Goal: Transaction & Acquisition: Purchase product/service

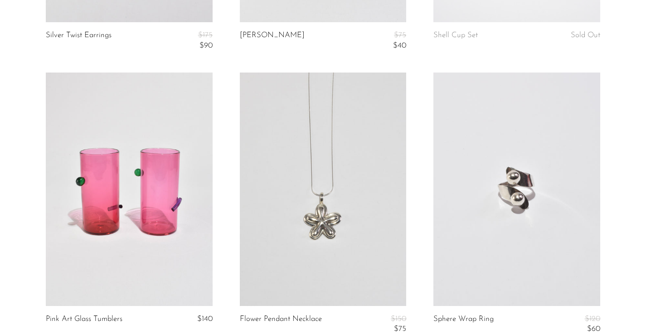
scroll to position [2549, 0]
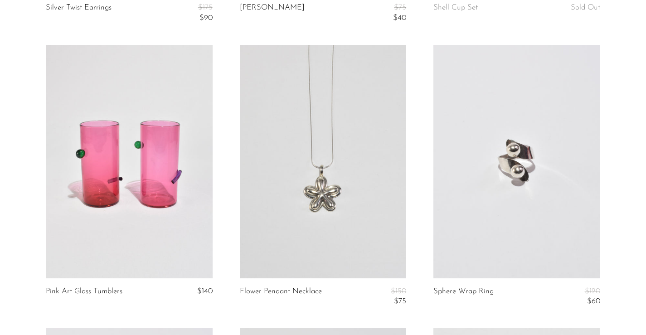
click at [391, 237] on link at bounding box center [323, 161] width 166 height 233
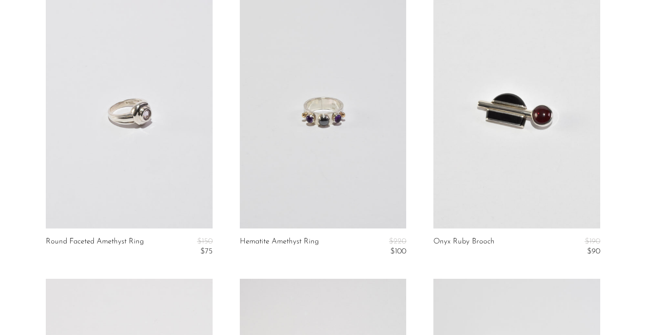
scroll to position [2887, 0]
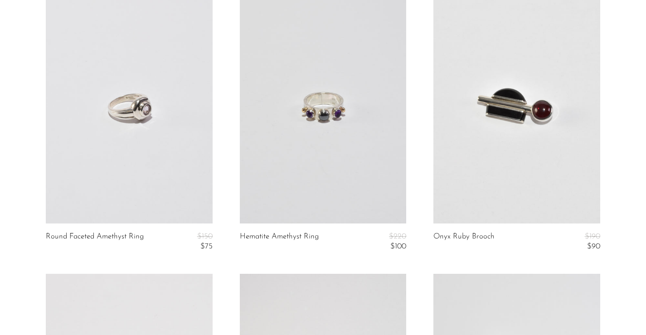
click at [169, 182] on link at bounding box center [129, 106] width 166 height 233
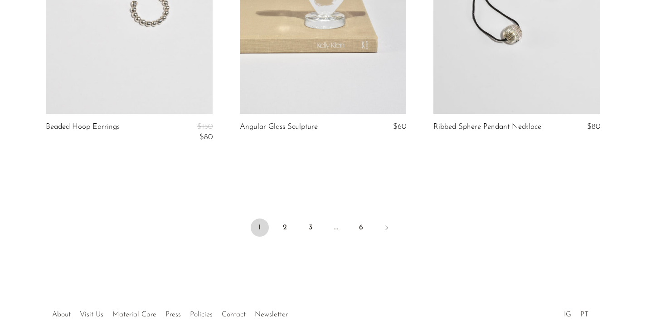
scroll to position [3283, 0]
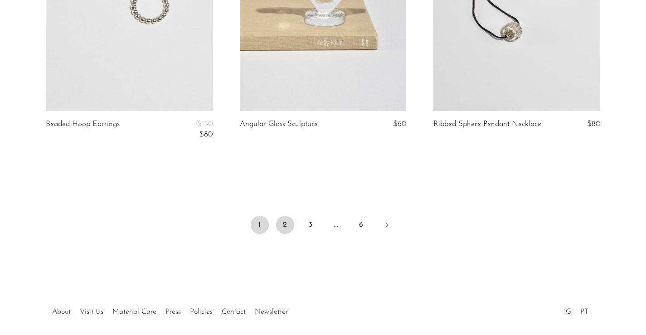
click at [285, 225] on link "2" at bounding box center [285, 225] width 18 height 18
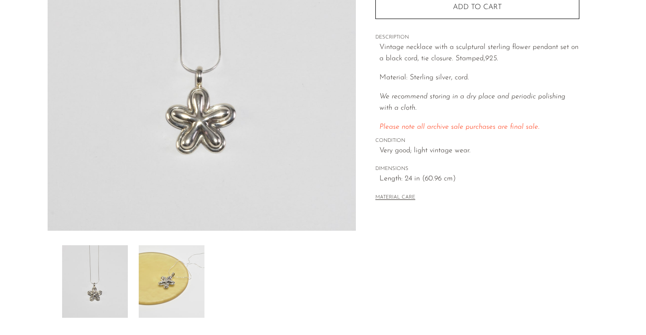
scroll to position [216, 0]
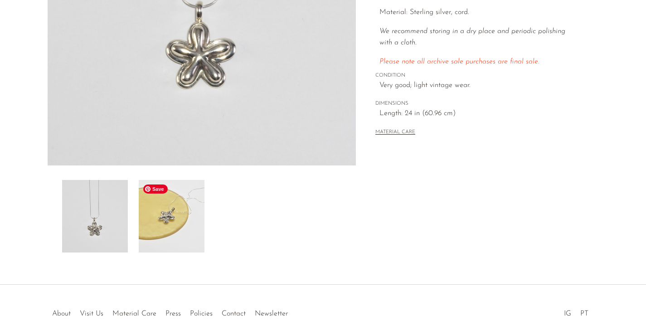
click at [190, 231] on img at bounding box center [172, 216] width 66 height 73
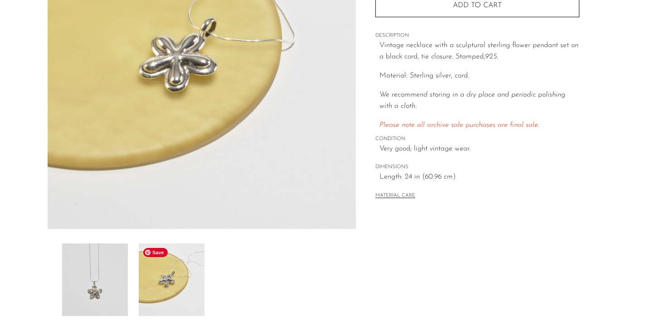
scroll to position [59, 0]
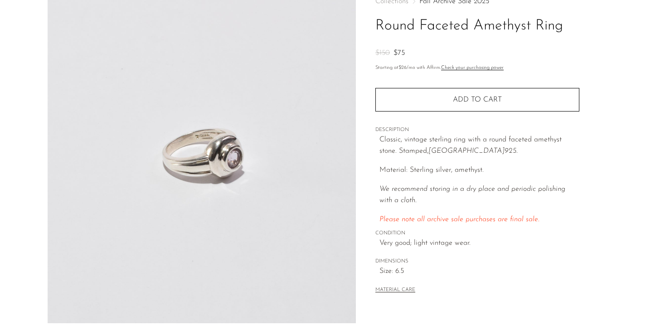
scroll to position [255, 0]
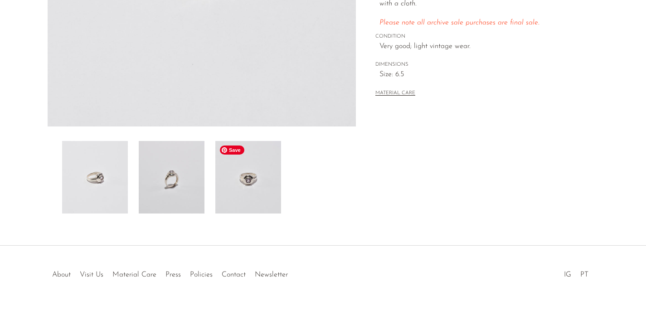
click at [249, 210] on img at bounding box center [248, 177] width 66 height 73
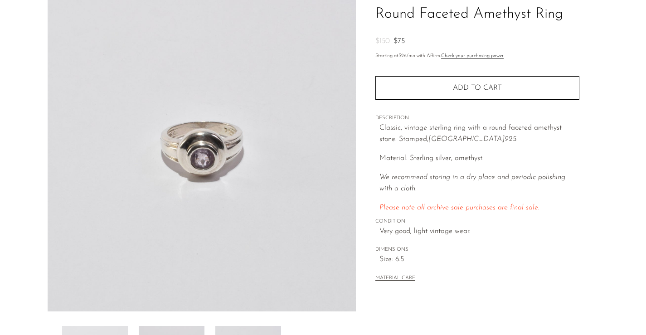
scroll to position [73, 0]
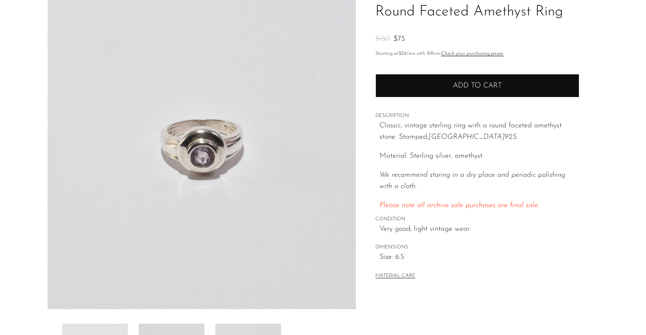
click at [402, 84] on button "Add to cart" at bounding box center [478, 86] width 204 height 24
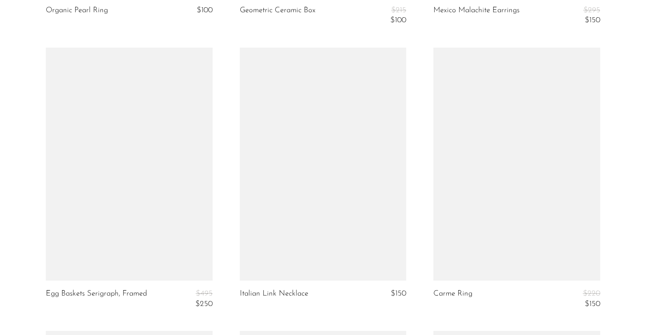
scroll to position [2863, 0]
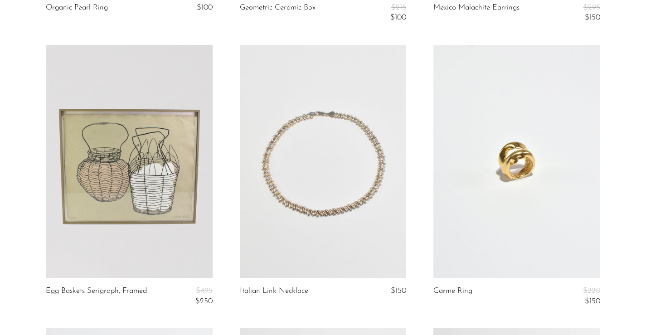
click at [272, 230] on link at bounding box center [323, 161] width 166 height 233
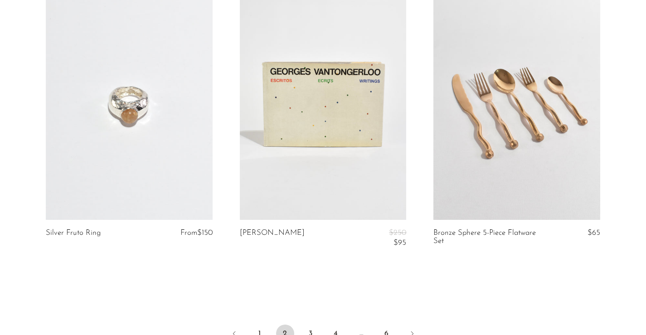
scroll to position [3223, 0]
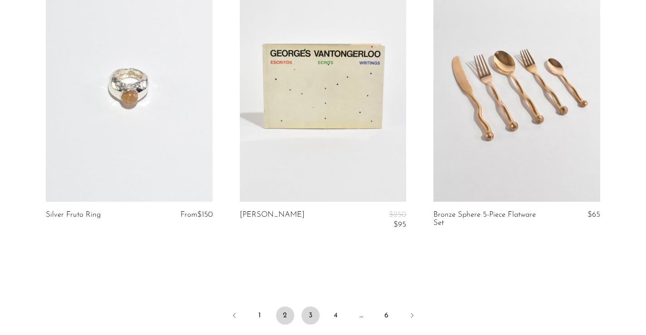
click at [310, 313] on link "3" at bounding box center [311, 316] width 18 height 18
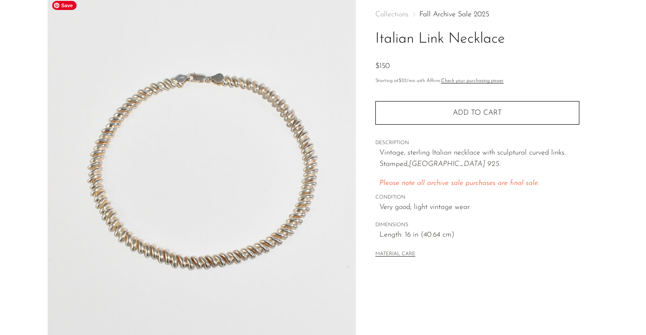
scroll to position [47, 0]
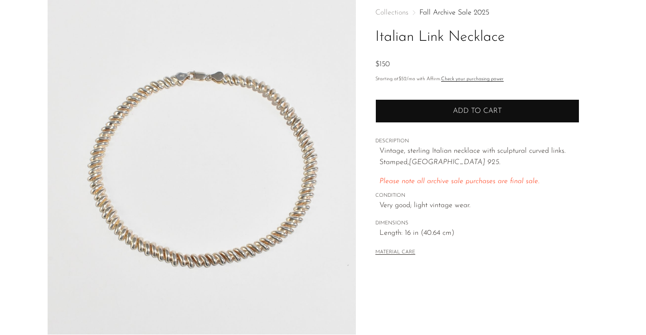
click at [430, 114] on button "Add to cart" at bounding box center [478, 111] width 204 height 24
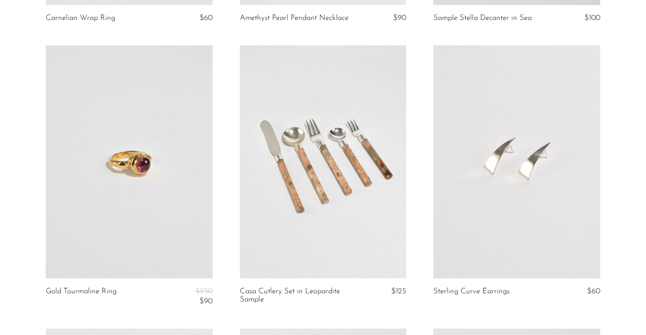
scroll to position [701, 0]
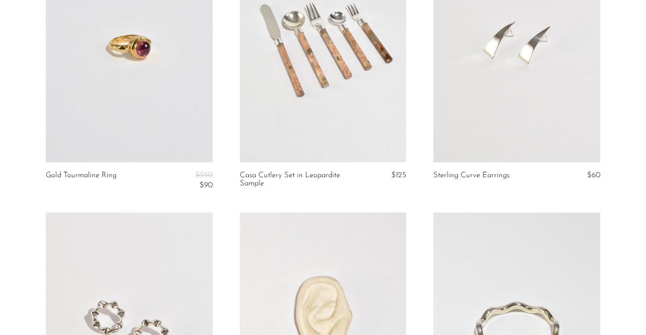
click at [179, 135] on link at bounding box center [129, 45] width 166 height 233
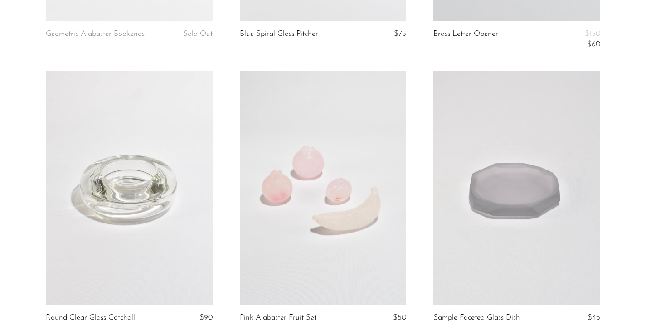
scroll to position [1976, 0]
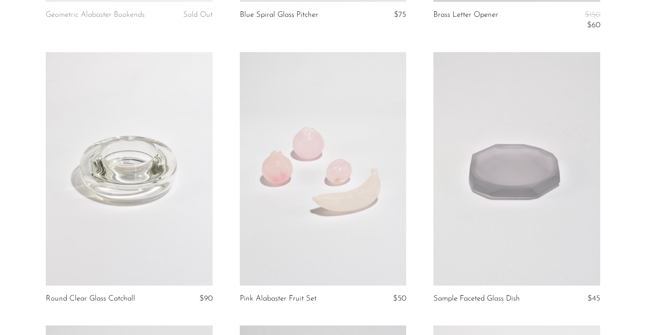
click at [349, 205] on link at bounding box center [323, 168] width 166 height 233
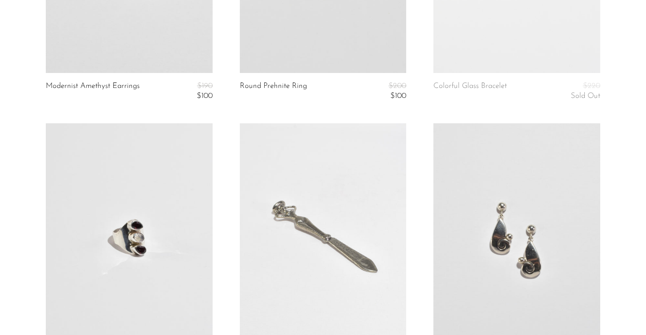
scroll to position [3200, 0]
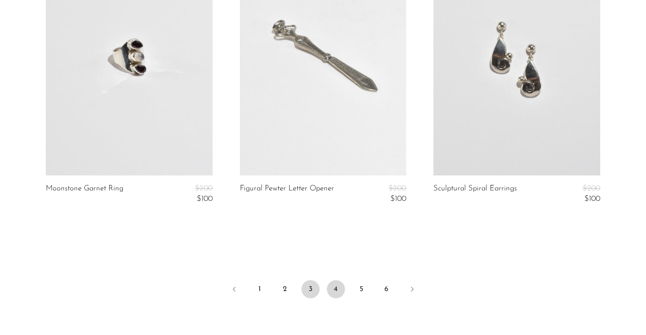
click at [338, 289] on link "4" at bounding box center [336, 289] width 18 height 18
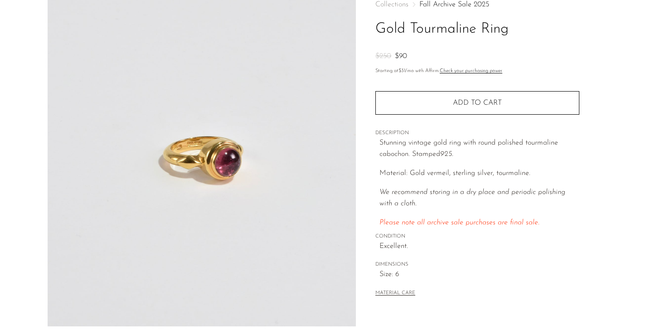
scroll to position [56, 0]
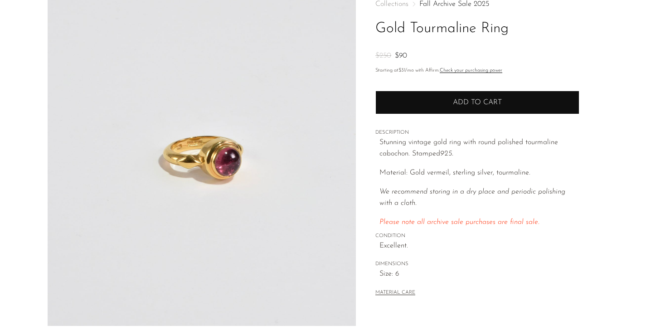
click at [414, 107] on button "Add to cart" at bounding box center [478, 103] width 204 height 24
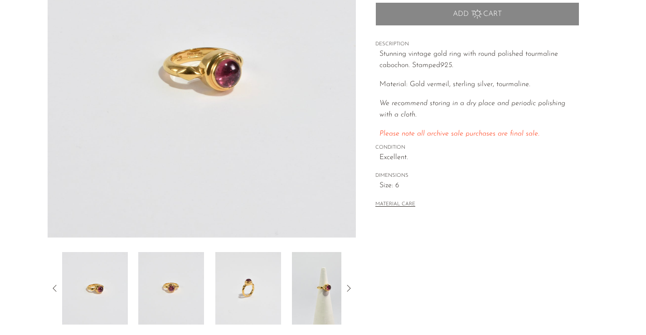
scroll to position [227, 0]
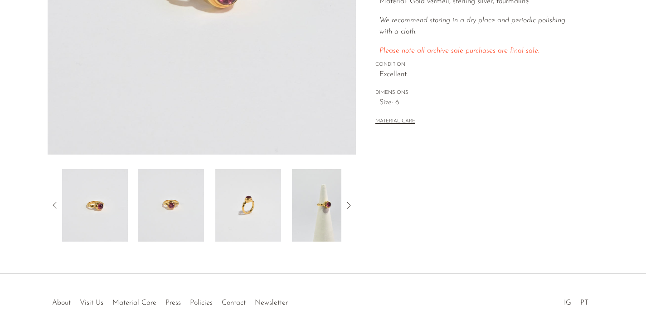
click at [349, 203] on icon at bounding box center [349, 205] width 4 height 7
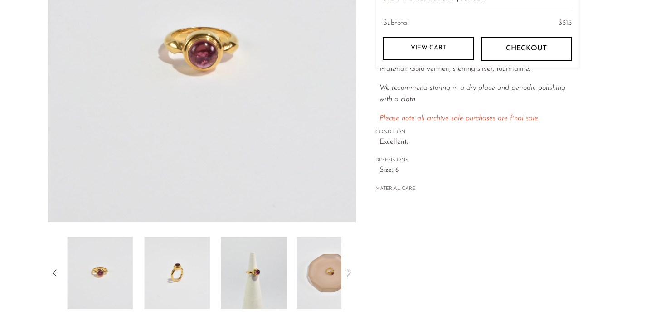
scroll to position [73, 0]
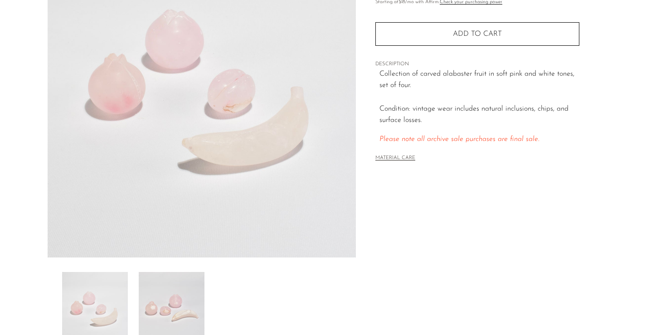
scroll to position [255, 0]
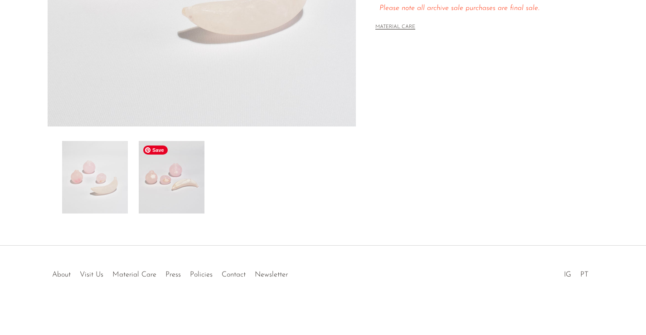
click at [199, 201] on img at bounding box center [172, 177] width 66 height 73
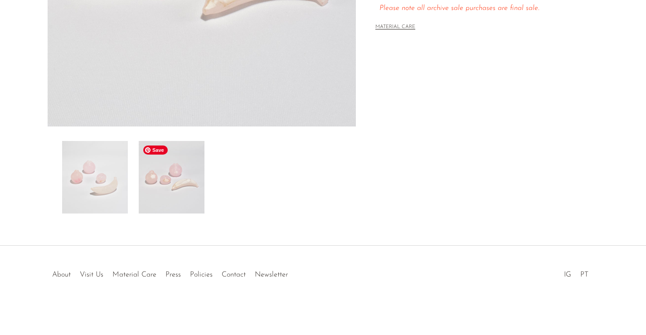
scroll to position [70, 0]
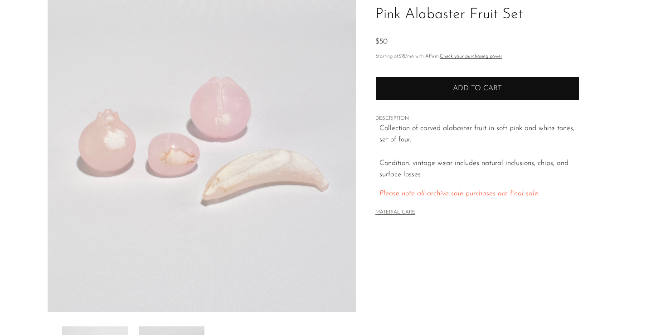
click at [409, 95] on button "Add to cart" at bounding box center [478, 89] width 204 height 24
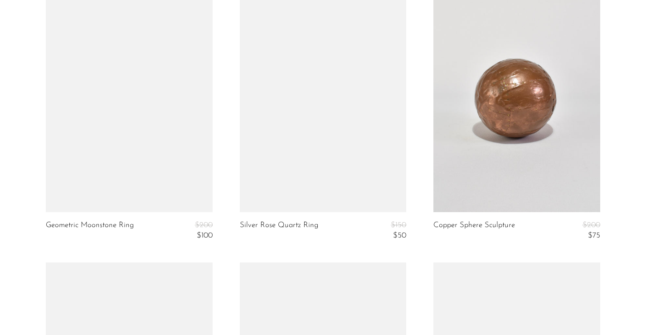
scroll to position [2387, 0]
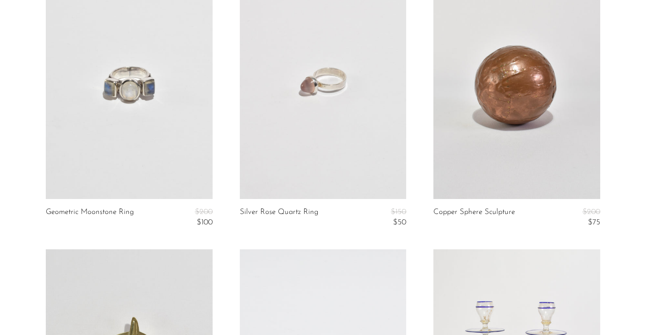
click at [136, 149] on link at bounding box center [129, 82] width 166 height 233
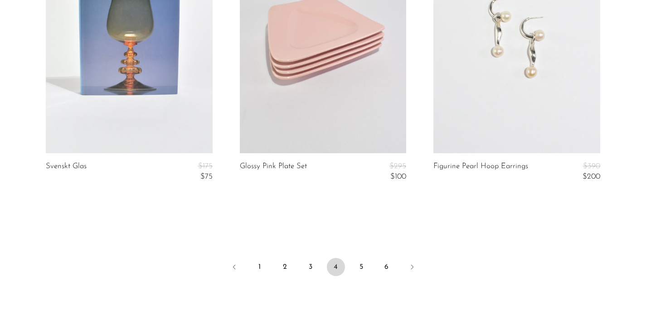
scroll to position [3364, 0]
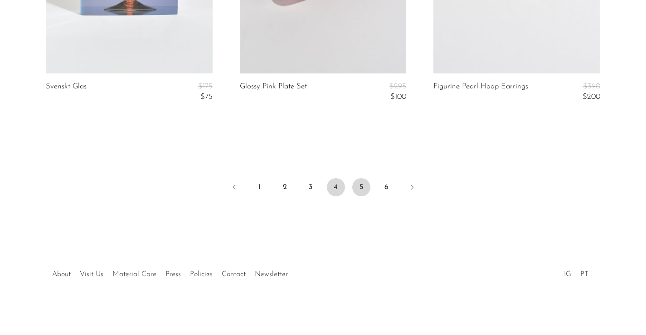
click at [365, 191] on link "5" at bounding box center [361, 187] width 18 height 18
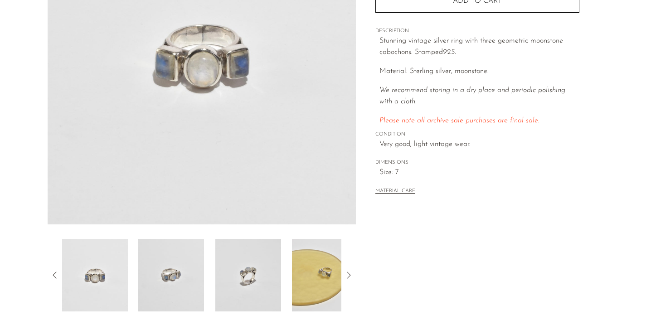
scroll to position [194, 0]
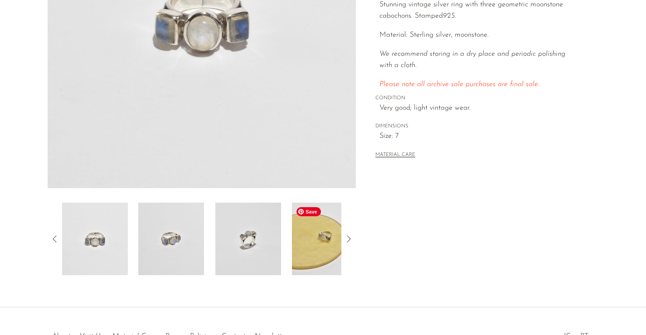
click at [330, 243] on img at bounding box center [325, 239] width 66 height 73
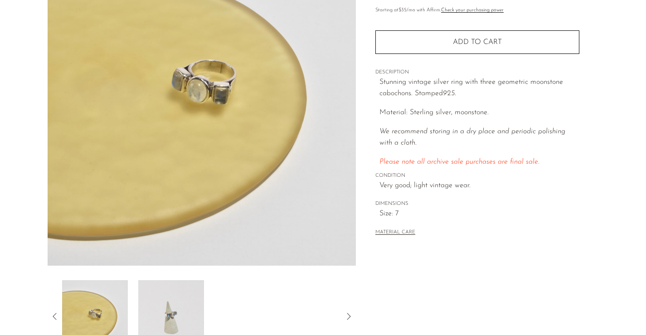
scroll to position [117, 0]
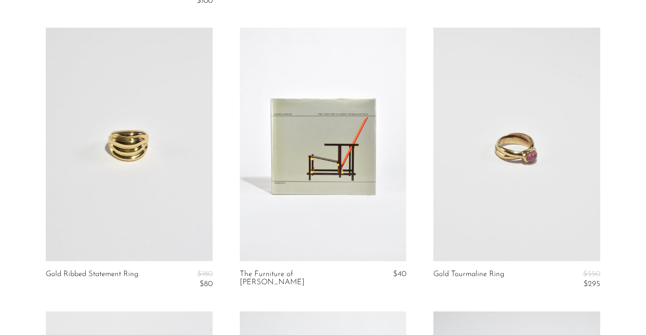
scroll to position [688, 0]
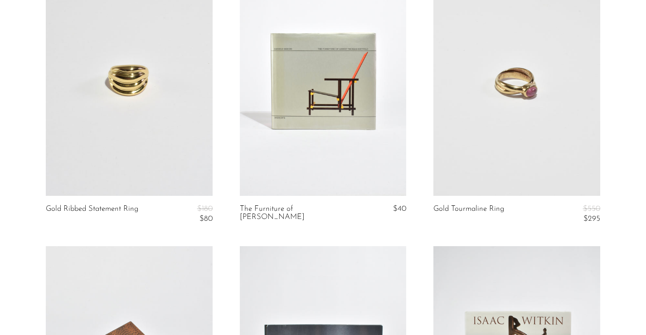
click at [128, 170] on link at bounding box center [129, 78] width 166 height 233
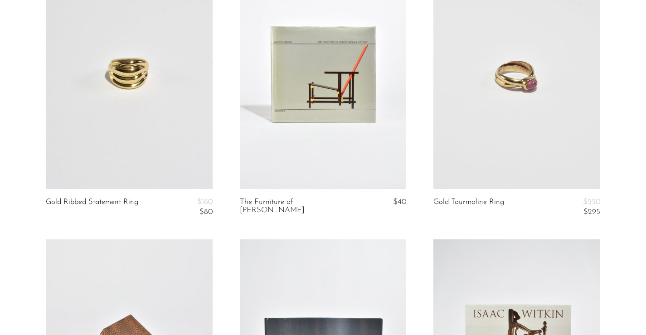
scroll to position [695, 0]
click at [455, 117] on link at bounding box center [517, 71] width 166 height 233
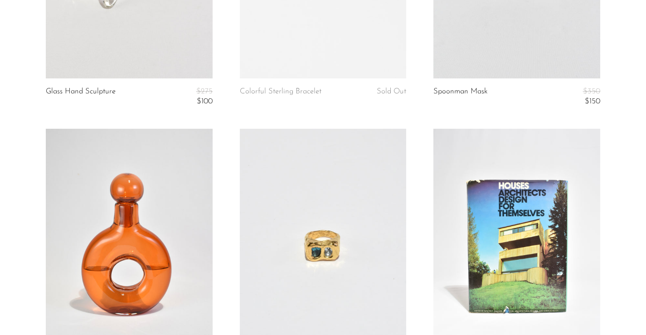
scroll to position [1488, 0]
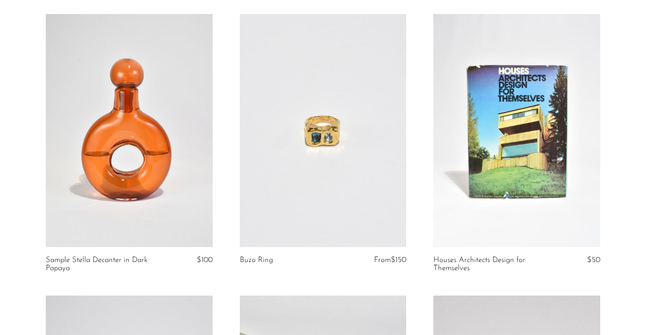
click at [333, 136] on link at bounding box center [323, 130] width 166 height 233
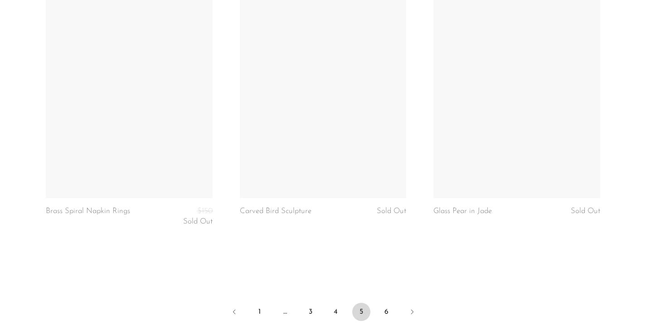
scroll to position [3331, 0]
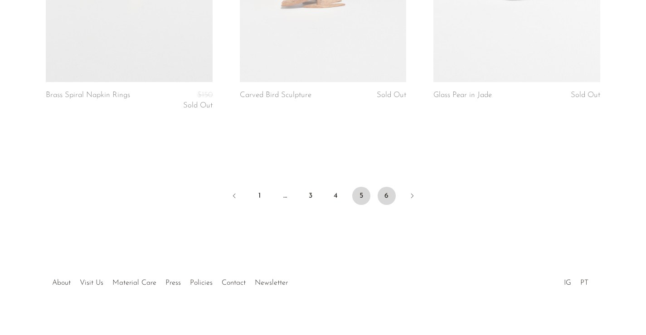
click at [386, 187] on link "6" at bounding box center [387, 196] width 18 height 18
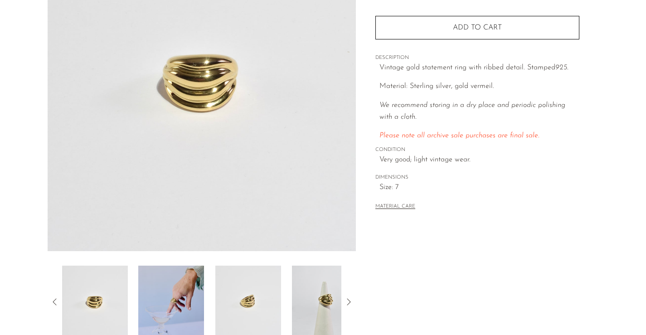
scroll to position [255, 0]
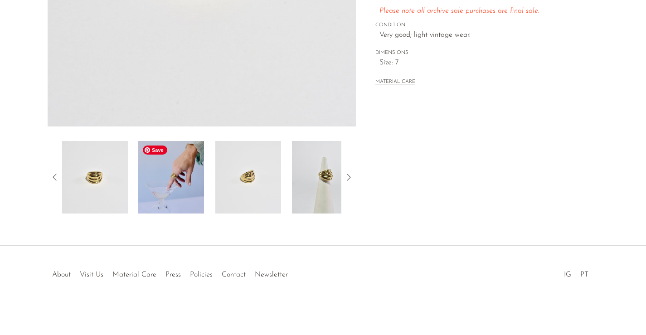
click at [189, 164] on img at bounding box center [171, 177] width 66 height 73
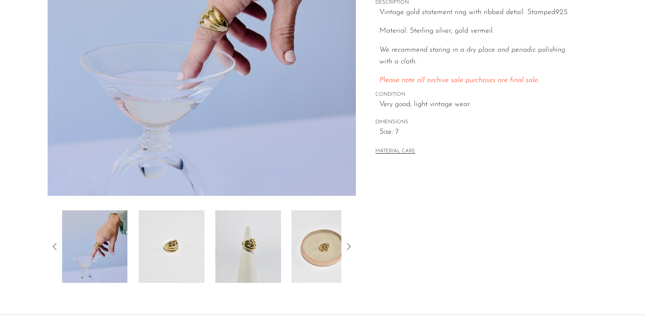
scroll to position [167, 0]
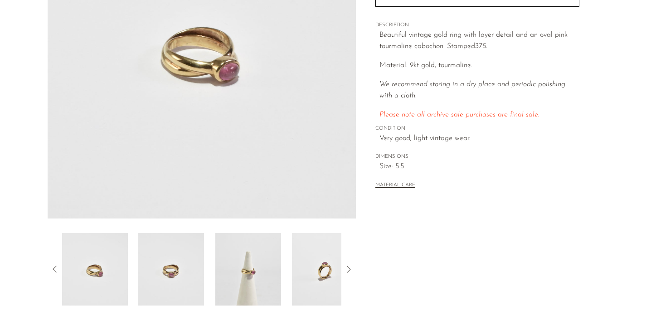
scroll to position [165, 0]
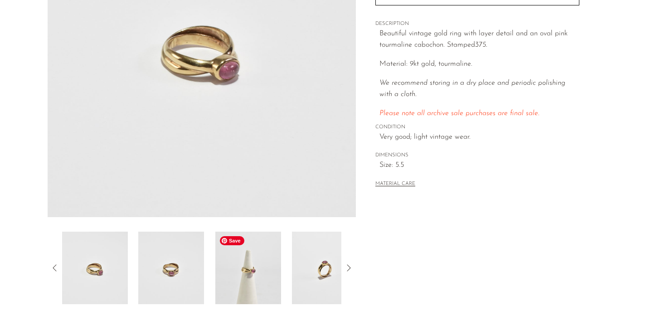
click at [254, 282] on img at bounding box center [248, 268] width 66 height 73
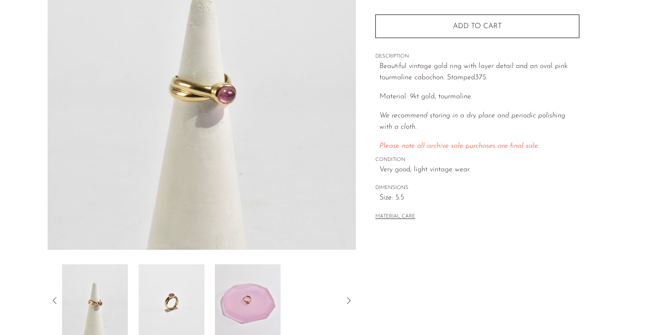
scroll to position [132, 0]
click at [111, 298] on img at bounding box center [95, 300] width 66 height 73
click at [161, 302] on img at bounding box center [171, 300] width 66 height 73
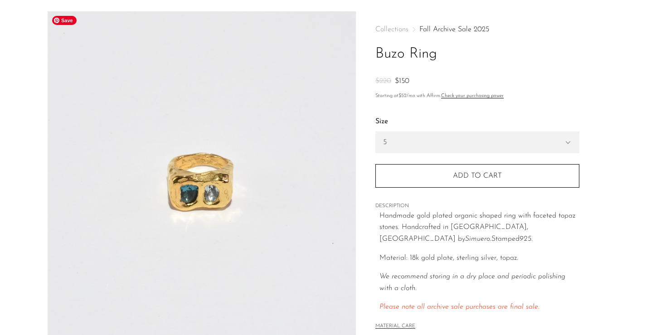
scroll to position [30, 0]
click at [410, 146] on select "5 6 7" at bounding box center [477, 142] width 203 height 21
click at [376, 132] on select "5 6 7" at bounding box center [477, 142] width 203 height 21
select select "6"
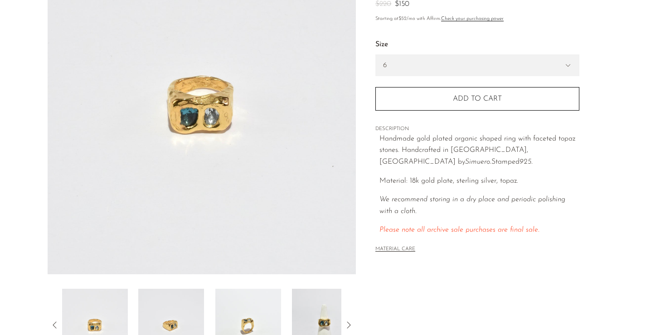
scroll to position [255, 0]
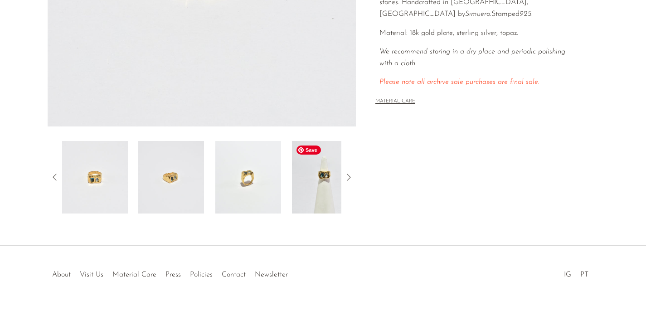
click at [326, 197] on img at bounding box center [325, 177] width 66 height 73
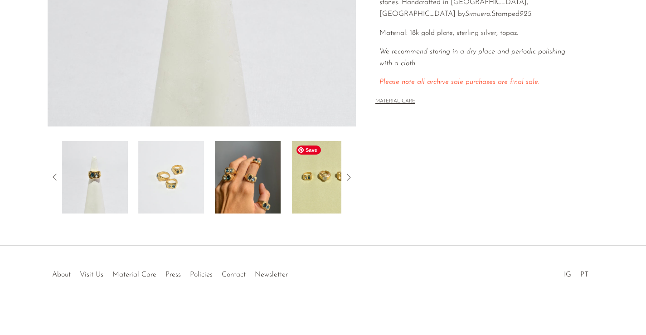
scroll to position [249, 0]
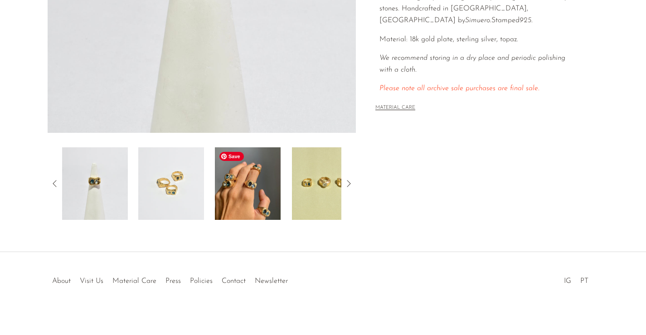
click at [252, 191] on img at bounding box center [248, 183] width 66 height 73
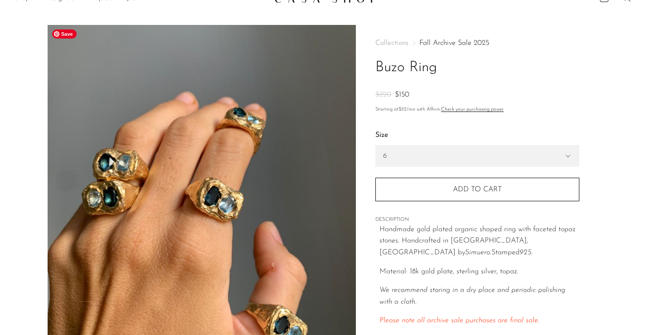
scroll to position [0, 0]
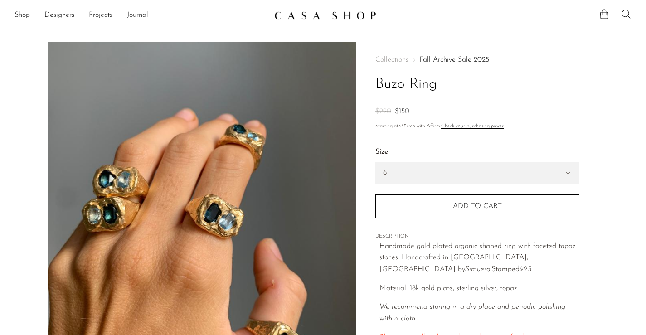
click at [606, 12] on icon at bounding box center [604, 14] width 11 height 11
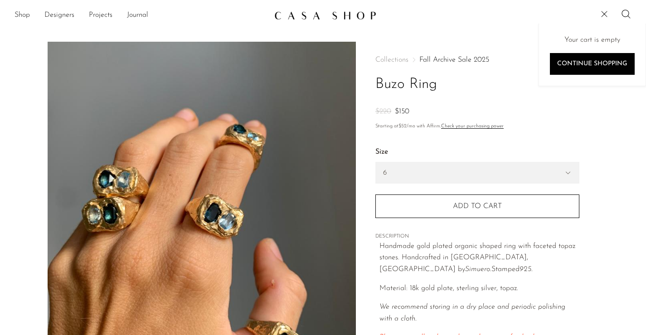
click at [310, 18] on img at bounding box center [325, 15] width 102 height 9
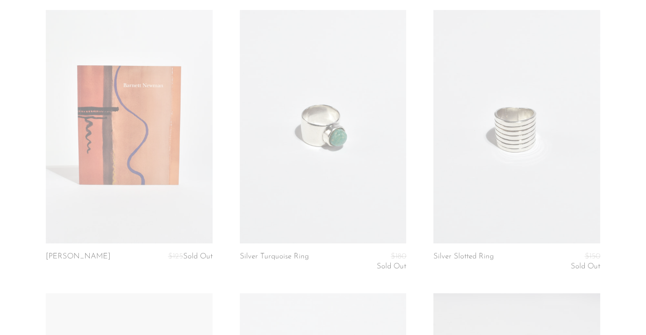
scroll to position [404, 0]
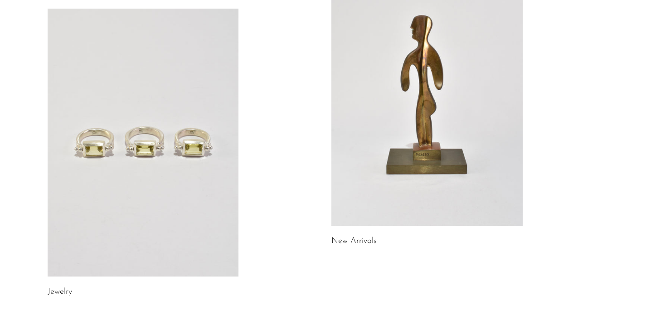
scroll to position [151, 0]
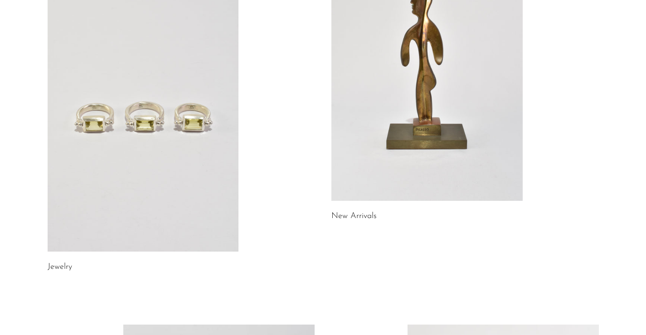
click at [214, 220] on link at bounding box center [143, 118] width 191 height 268
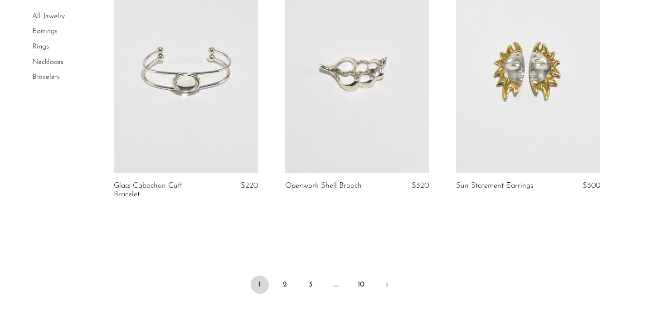
scroll to position [2894, 0]
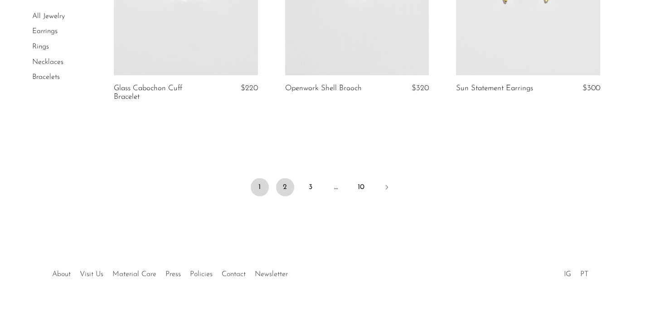
click at [286, 193] on link "2" at bounding box center [285, 187] width 18 height 18
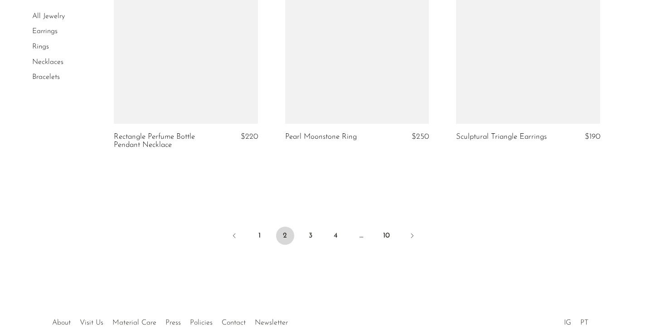
scroll to position [2902, 0]
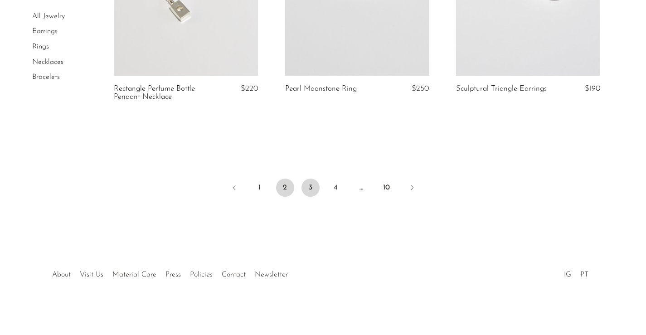
click at [311, 180] on link "3" at bounding box center [311, 188] width 18 height 18
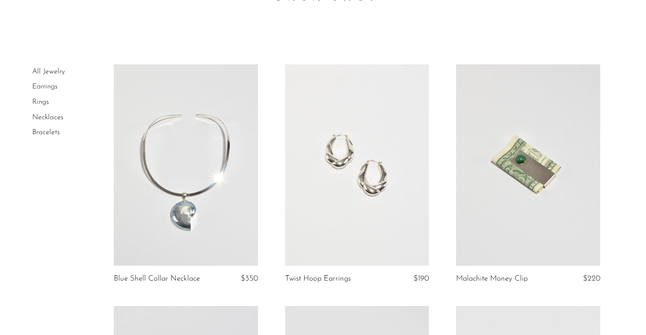
scroll to position [22, 0]
